Goal: Task Accomplishment & Management: Use online tool/utility

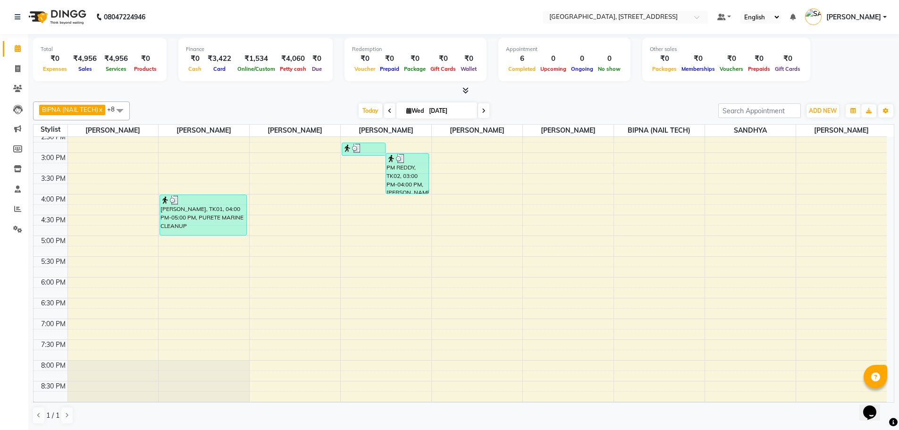
scroll to position [237, 0]
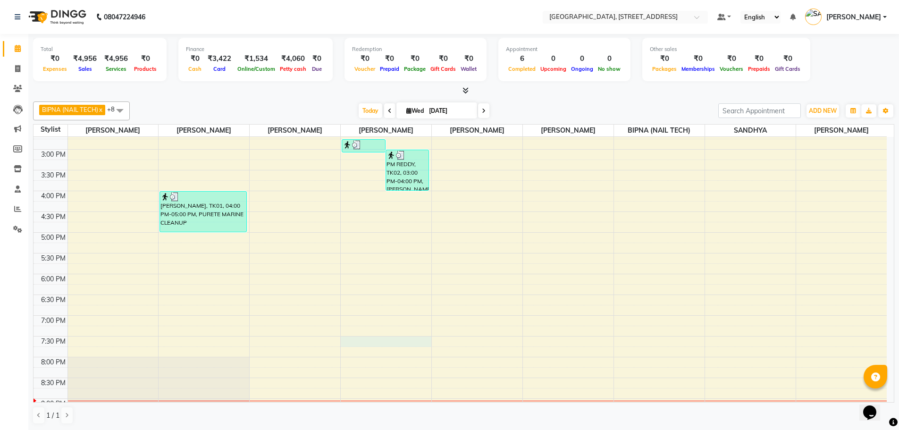
click at [380, 345] on div "9:00 AM 9:30 AM 10:00 AM 10:30 AM 11:00 AM 11:30 AM 12:00 PM 12:30 PM 1:00 PM 1…" at bounding box center [461, 190] width 854 height 581
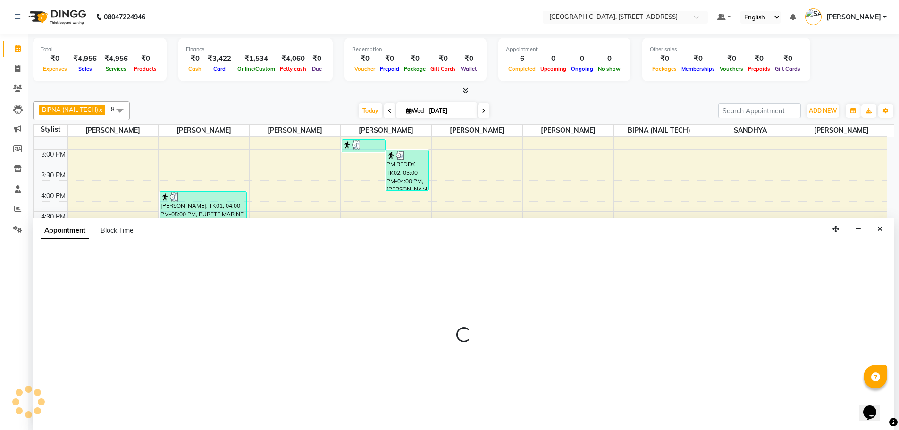
scroll to position [0, 0]
select select "68975"
select select "1170"
select select "tentative"
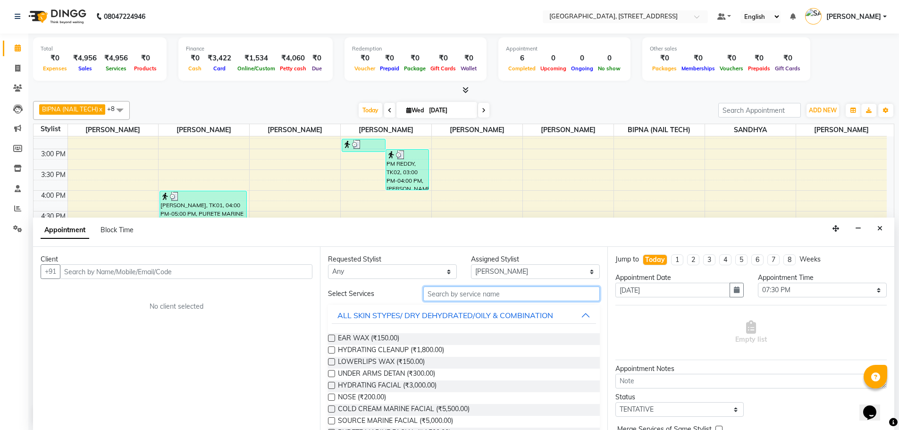
click at [478, 295] on input "text" at bounding box center [512, 294] width 177 height 15
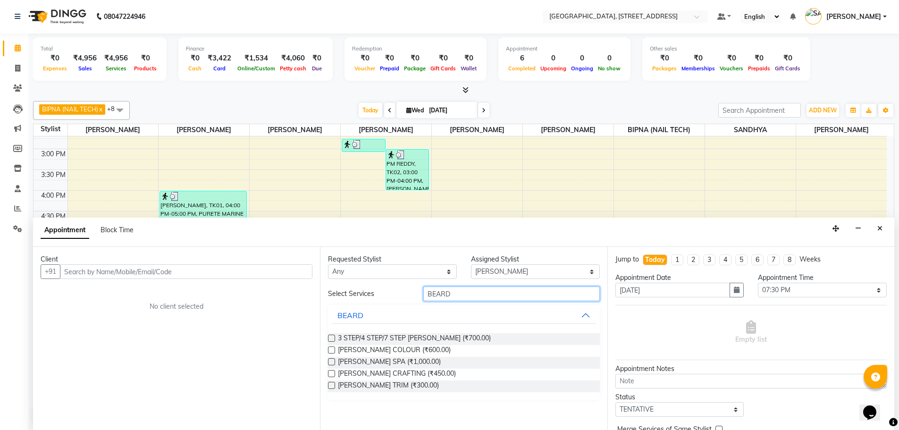
type input "BEARD"
click at [334, 372] on label at bounding box center [331, 373] width 7 height 7
click at [334, 372] on input "checkbox" at bounding box center [331, 375] width 6 height 6
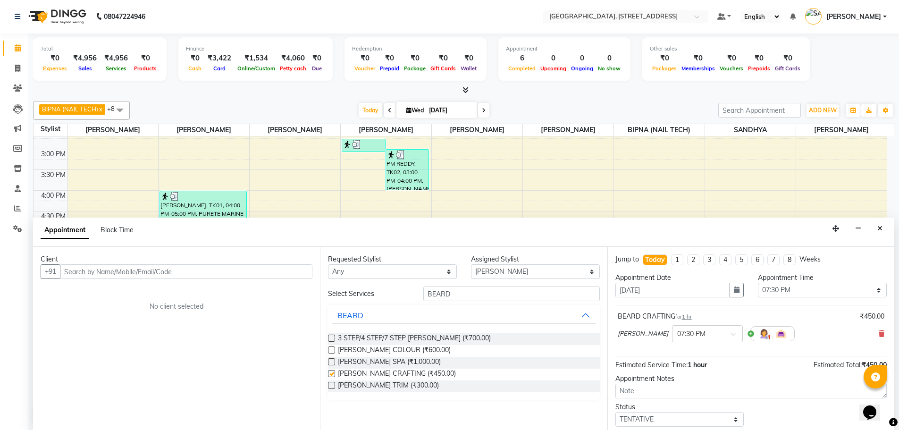
checkbox input "false"
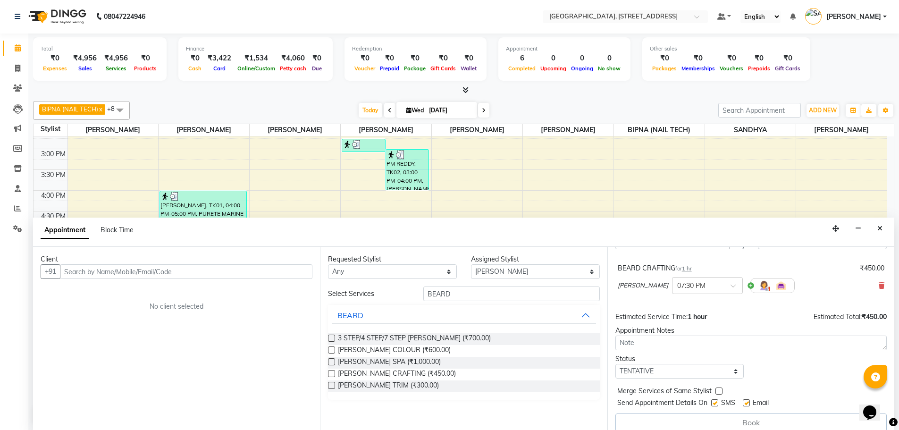
scroll to position [51, 0]
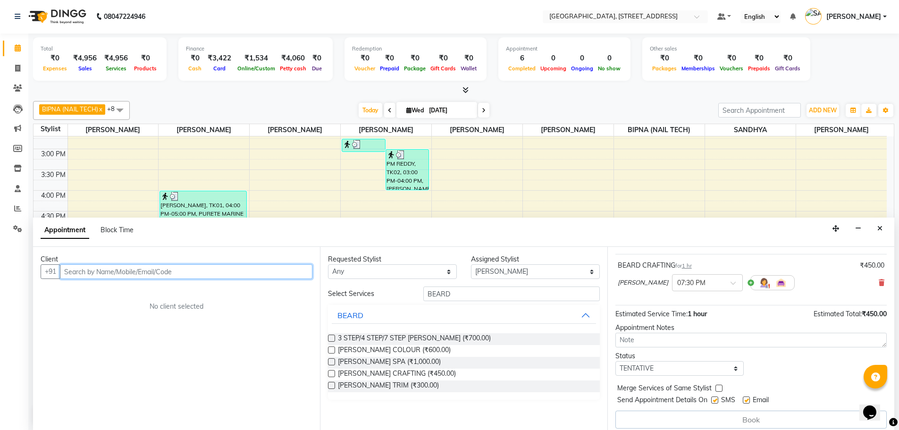
click at [272, 275] on input "text" at bounding box center [186, 271] width 253 height 15
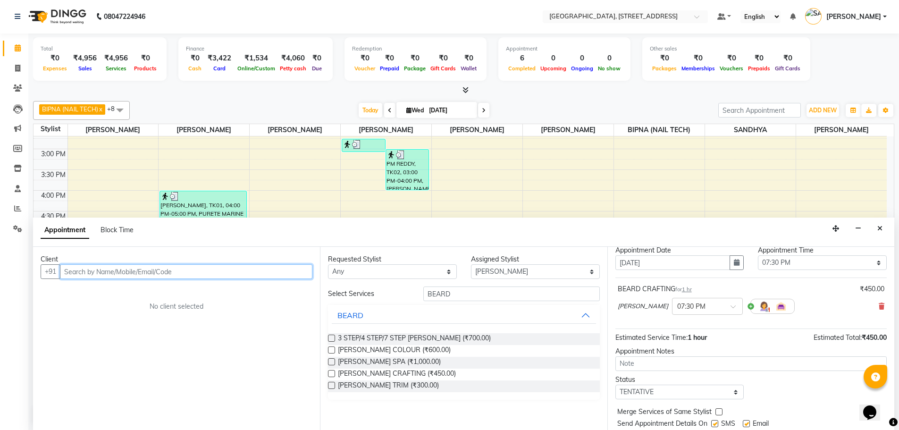
scroll to position [0, 0]
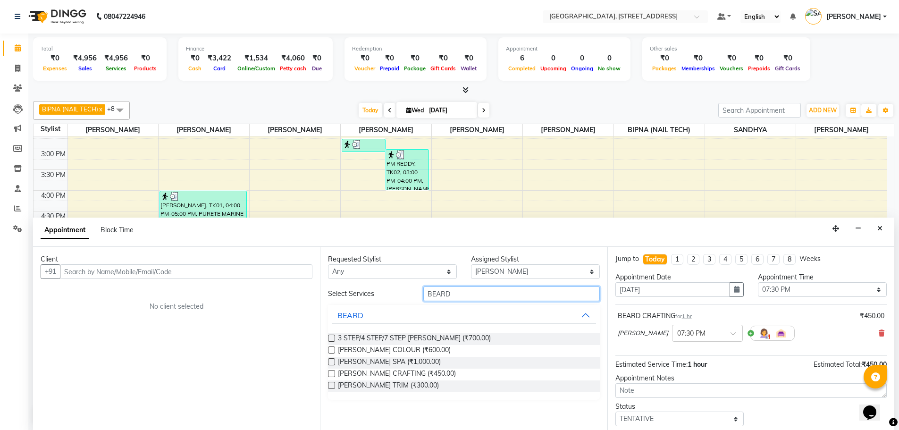
click at [506, 298] on input "BEARD" at bounding box center [512, 294] width 177 height 15
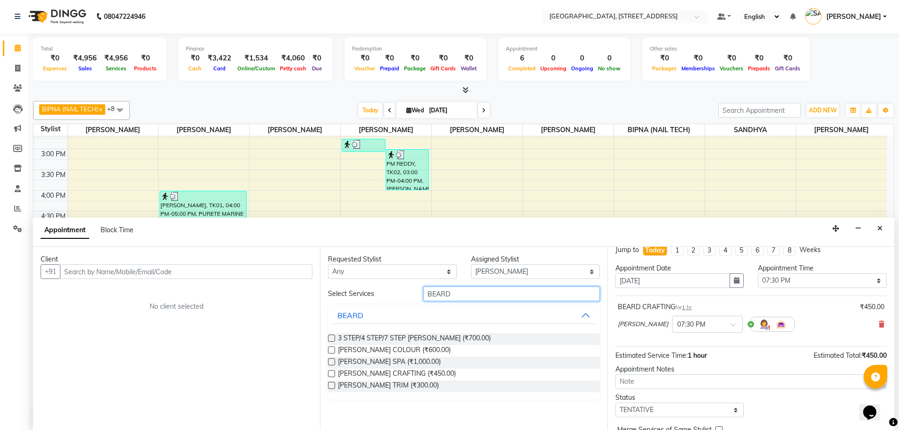
scroll to position [0, 0]
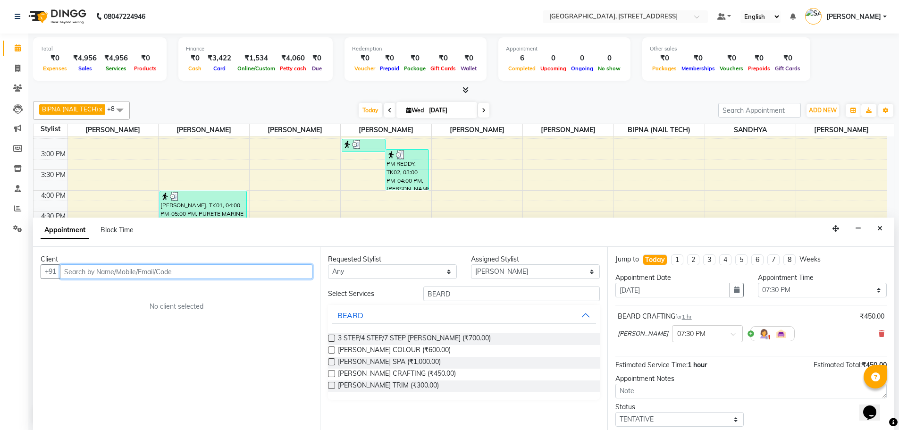
click at [225, 270] on input "text" at bounding box center [186, 271] width 253 height 15
click at [238, 272] on input "text" at bounding box center [186, 271] width 253 height 15
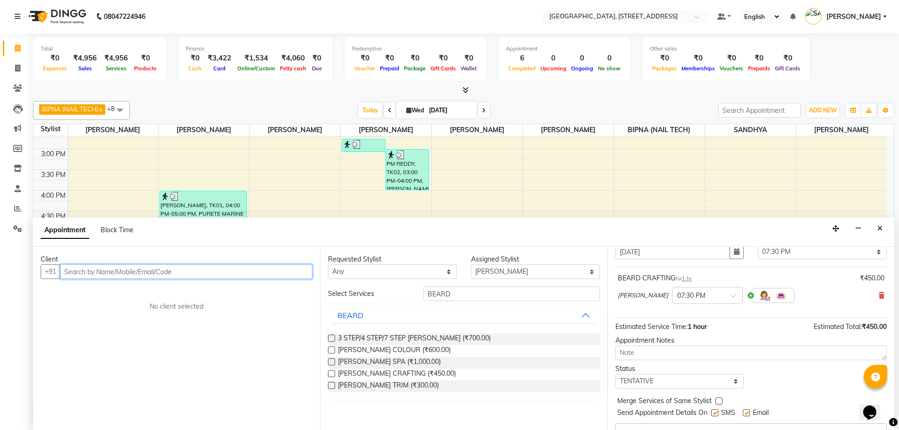
scroll to position [57, 0]
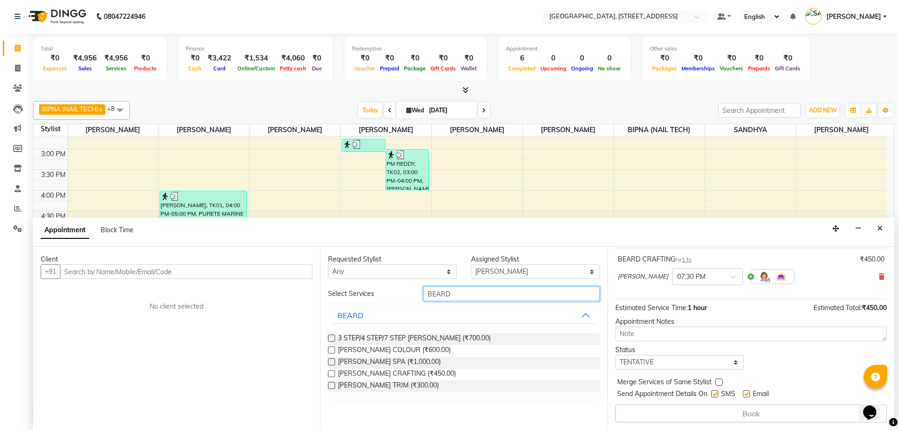
click at [456, 296] on input "BEARD" at bounding box center [512, 294] width 177 height 15
type input "B"
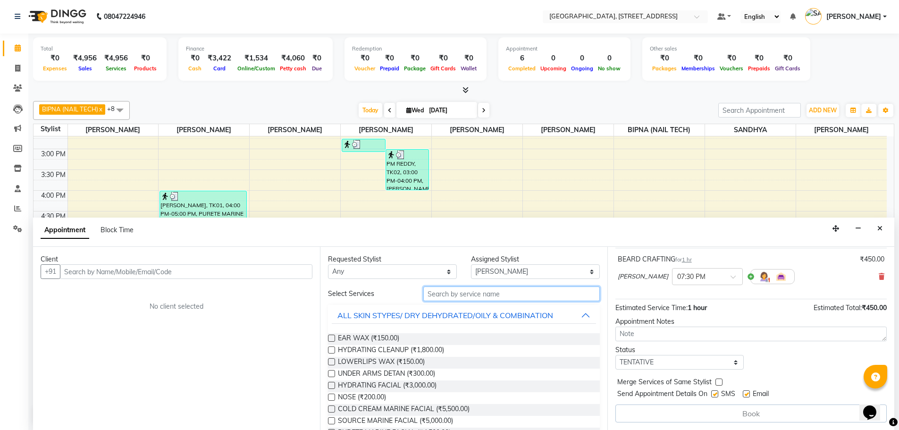
type input ","
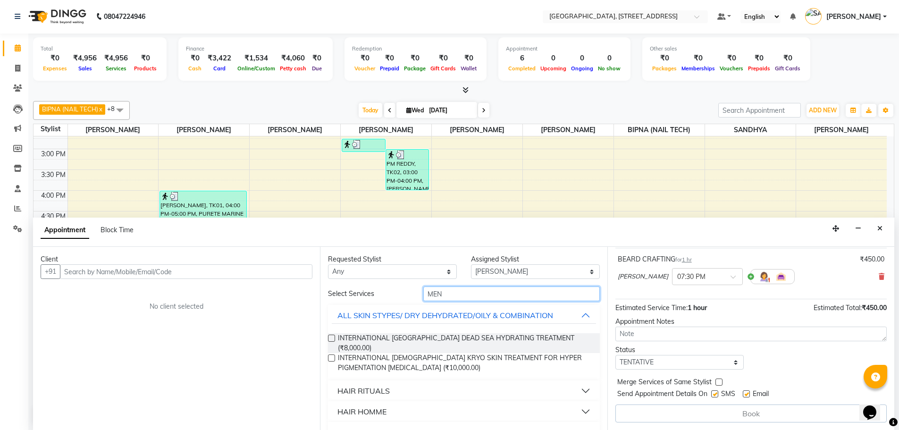
type input "MEN"
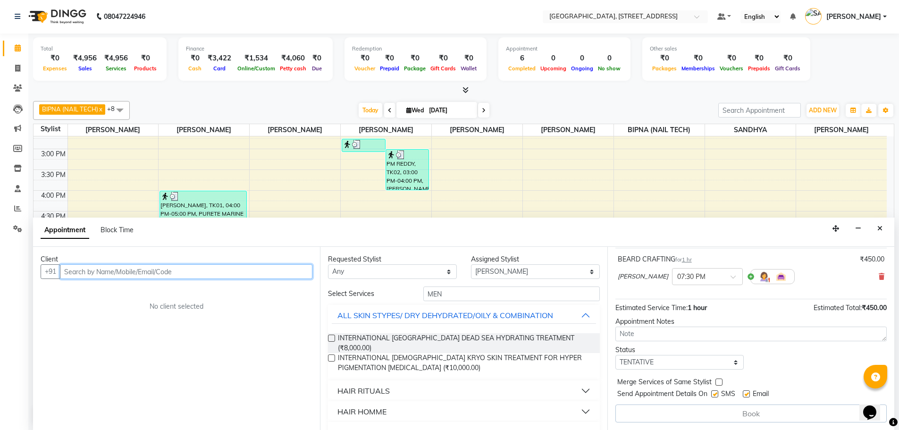
click at [200, 272] on input "text" at bounding box center [186, 271] width 253 height 15
type input "9000222725"
click at [295, 272] on span "Add Client" at bounding box center [293, 271] width 32 height 8
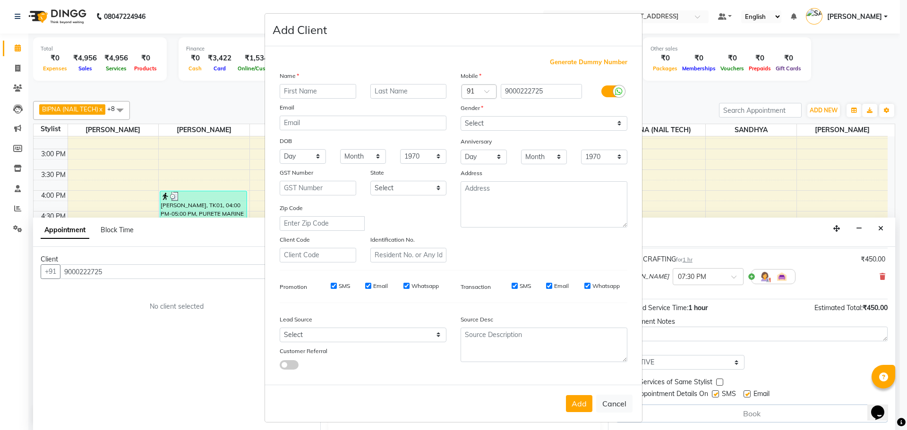
click at [318, 94] on input "text" at bounding box center [318, 91] width 76 height 15
type input "KAGAN"
click at [485, 120] on select "Select [DEMOGRAPHIC_DATA] [DEMOGRAPHIC_DATA] Other Prefer Not To Say" at bounding box center [543, 123] width 167 height 15
select select "[DEMOGRAPHIC_DATA]"
click at [460, 116] on select "Select [DEMOGRAPHIC_DATA] [DEMOGRAPHIC_DATA] Other Prefer Not To Say" at bounding box center [543, 123] width 167 height 15
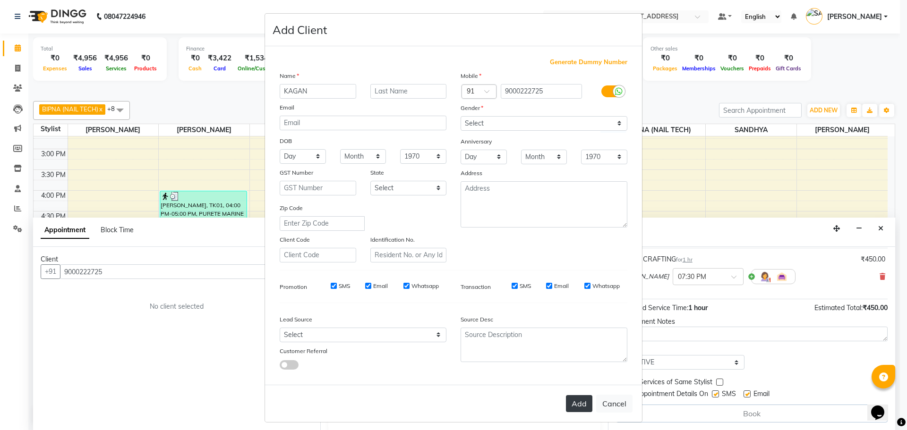
click at [588, 401] on button "Add" at bounding box center [579, 403] width 26 height 17
select select
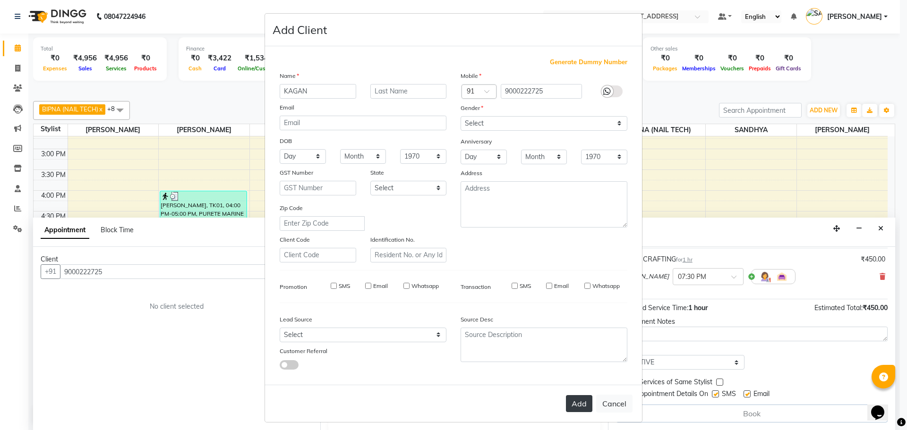
select select
checkbox input "false"
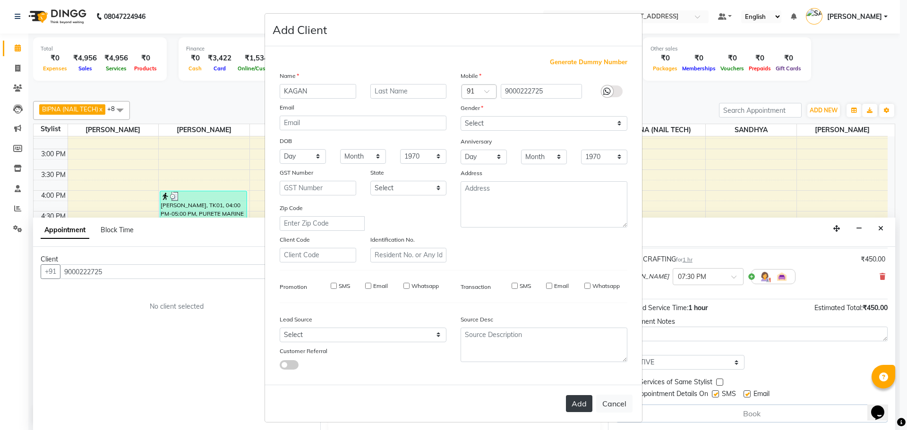
checkbox input "false"
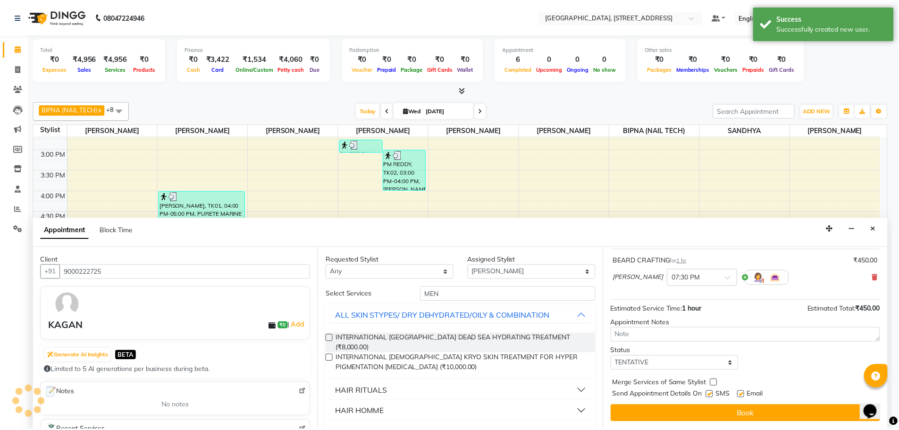
scroll to position [56, 0]
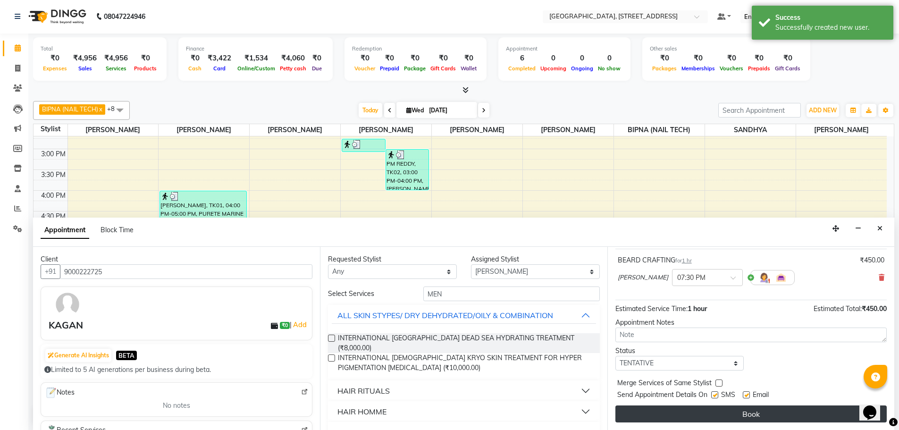
click at [755, 416] on button "Book" at bounding box center [751, 414] width 271 height 17
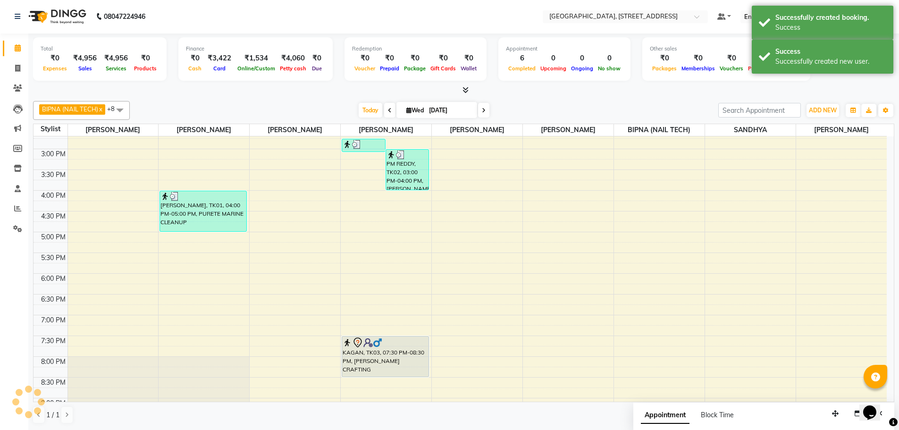
scroll to position [0, 0]
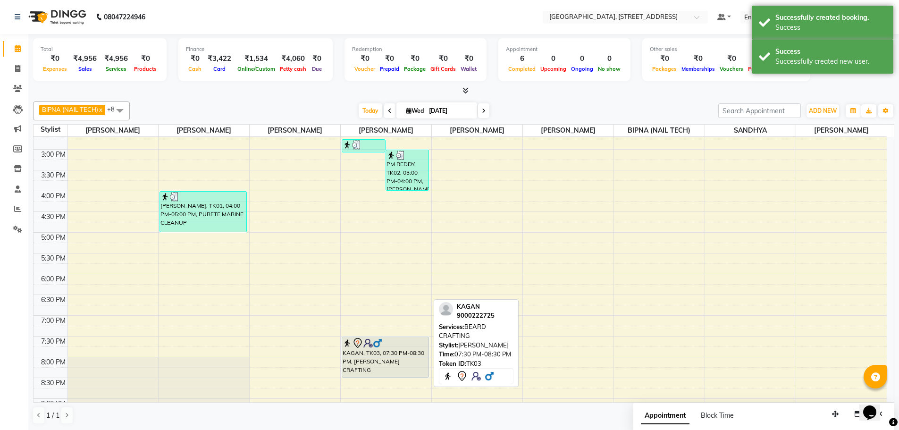
click at [402, 340] on div at bounding box center [385, 343] width 85 height 11
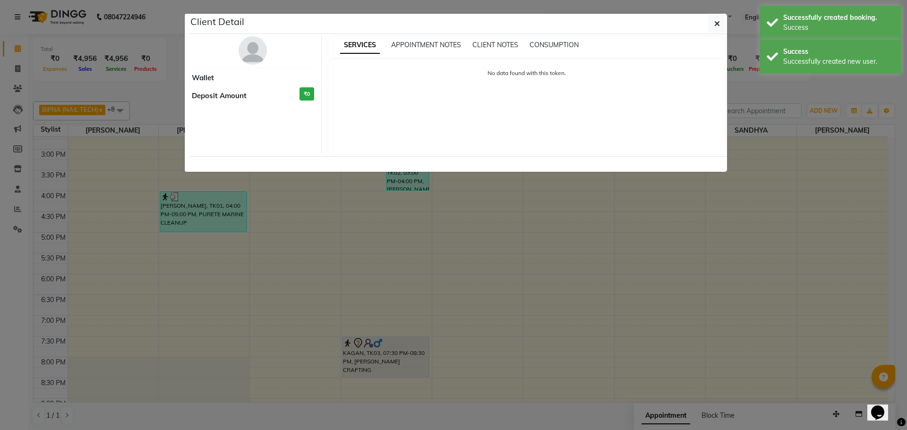
select select "7"
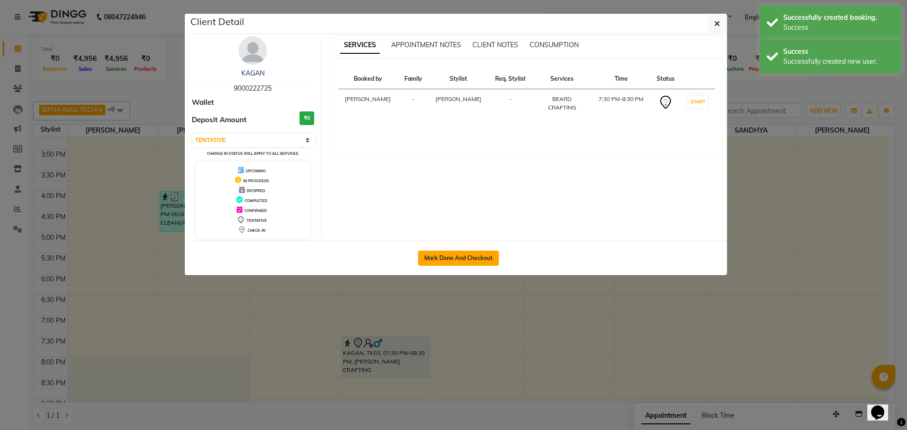
click at [482, 255] on button "Mark Done And Checkout" at bounding box center [458, 258] width 81 height 15
select select "service"
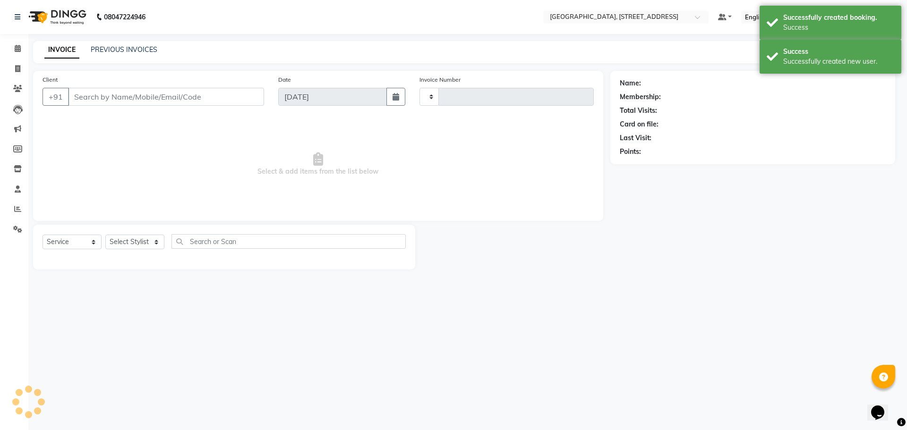
type input "0973"
select select "8062"
type input "9000222725"
select select "68975"
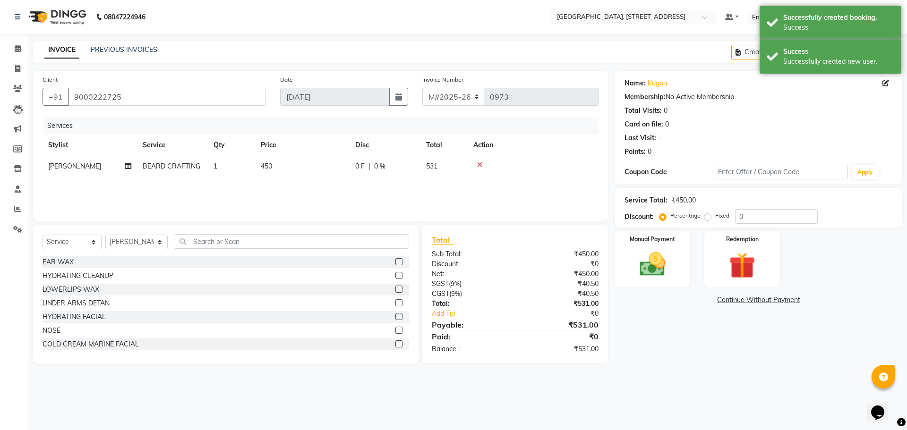
click at [647, 367] on main "INVOICE PREVIOUS INVOICES Create New Save Open Invoices Client [PHONE_NUMBER] D…" at bounding box center [467, 209] width 878 height 337
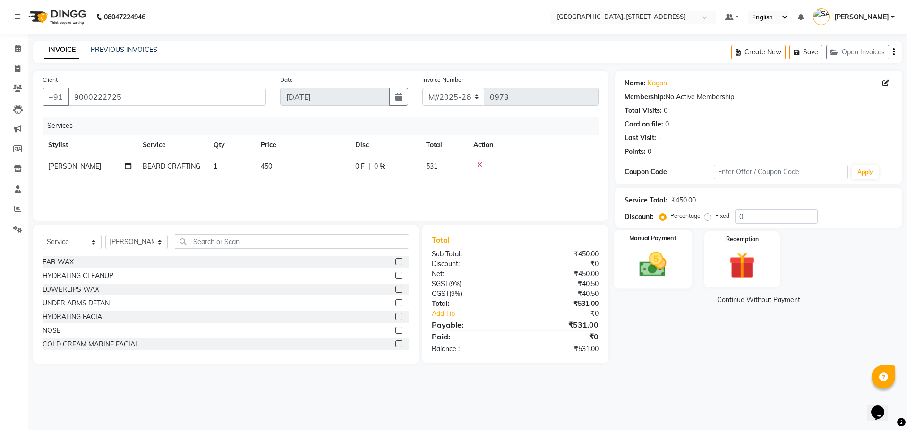
click at [641, 273] on img at bounding box center [652, 264] width 44 height 31
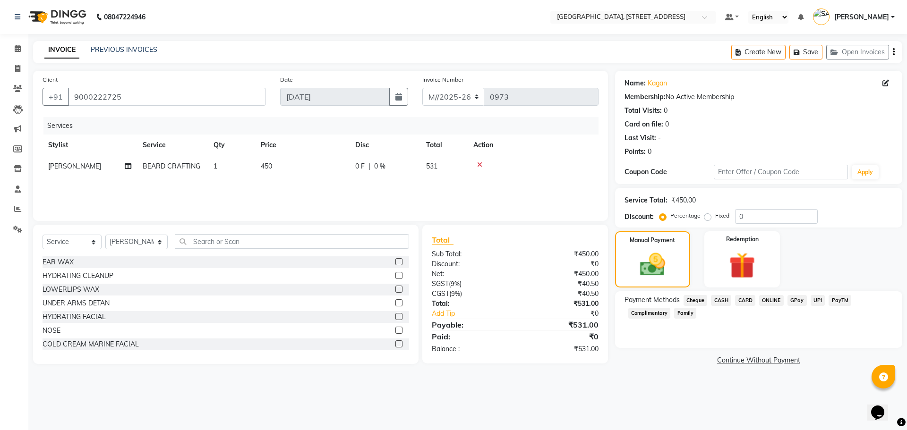
click at [715, 300] on span "CASH" at bounding box center [721, 300] width 20 height 11
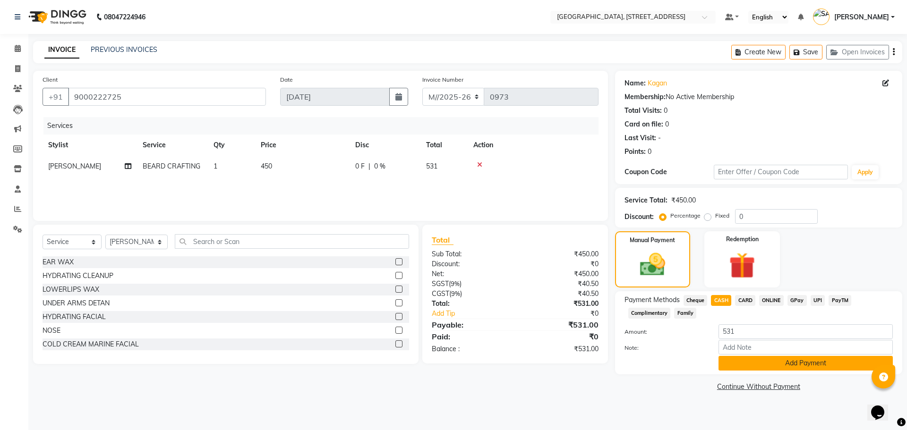
click at [744, 362] on button "Add Payment" at bounding box center [805, 363] width 174 height 15
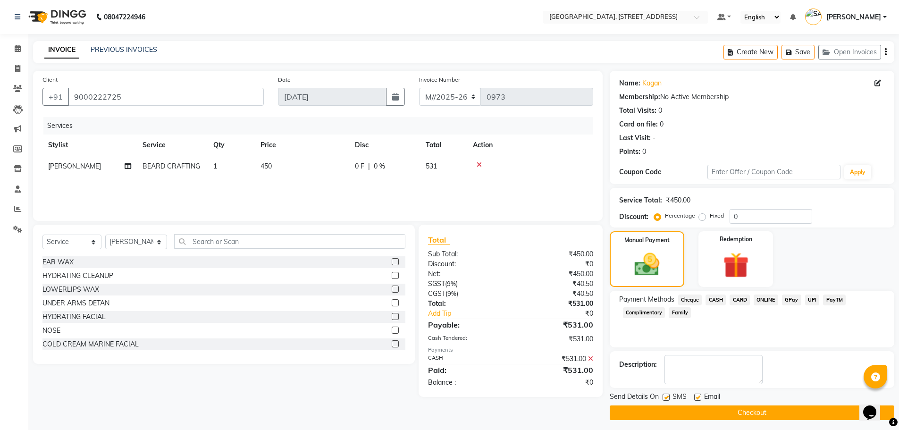
click at [745, 416] on button "Checkout" at bounding box center [752, 413] width 285 height 15
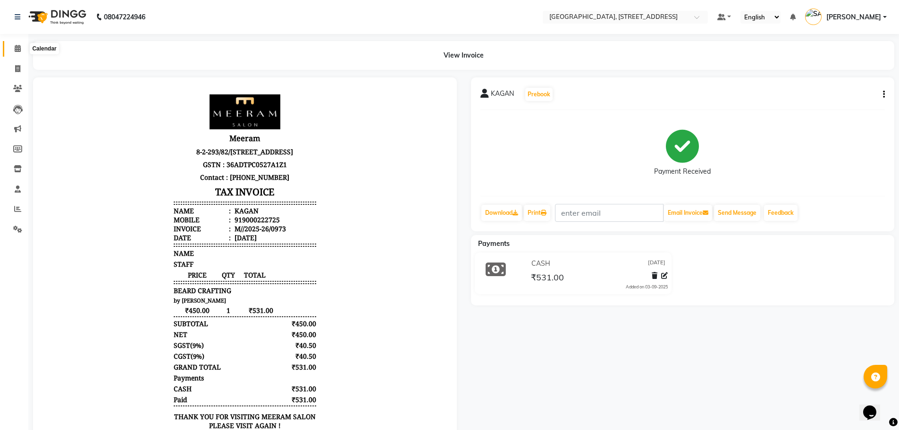
click at [20, 48] on icon at bounding box center [18, 48] width 6 height 7
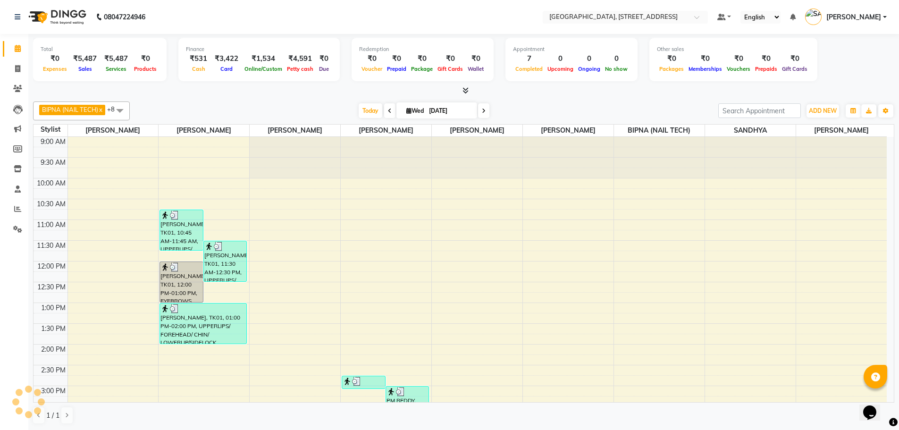
scroll to position [298, 0]
